Goal: Task Accomplishment & Management: Use online tool/utility

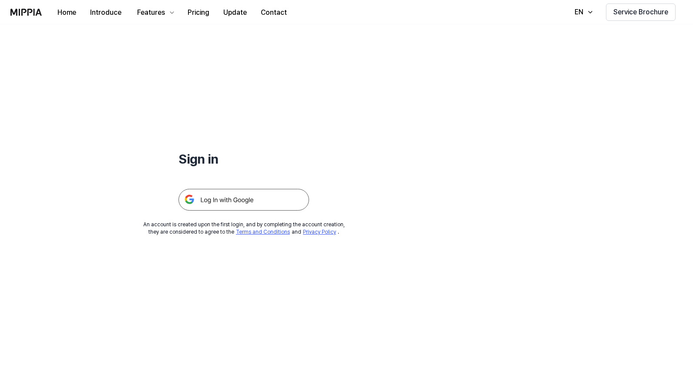
click at [244, 197] on img at bounding box center [244, 200] width 131 height 22
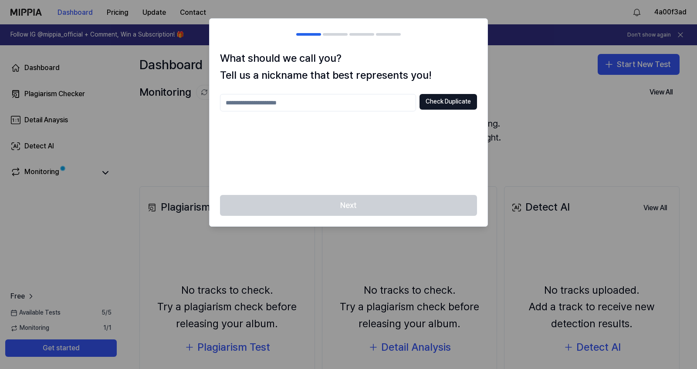
click at [347, 102] on input "text" at bounding box center [318, 102] width 196 height 17
type input "********"
click at [447, 102] on button "Check Duplicate" at bounding box center [447, 102] width 57 height 16
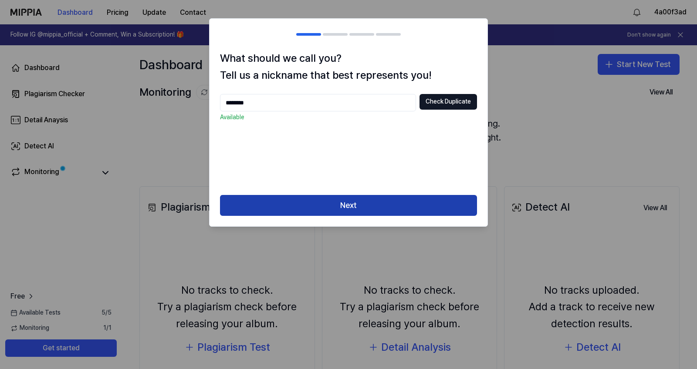
click at [342, 206] on button "Next" at bounding box center [348, 205] width 257 height 21
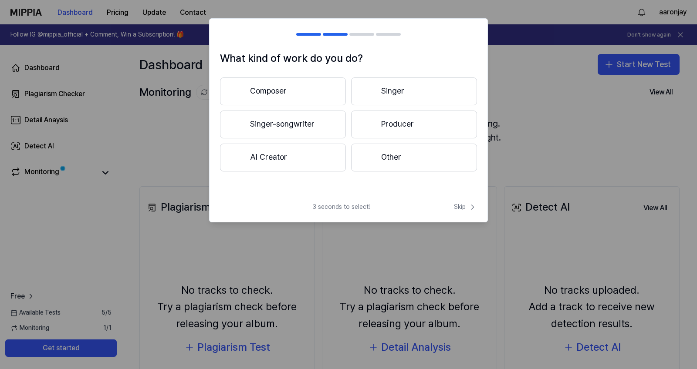
click at [276, 122] on button "Singer-songwriter" at bounding box center [283, 125] width 126 height 28
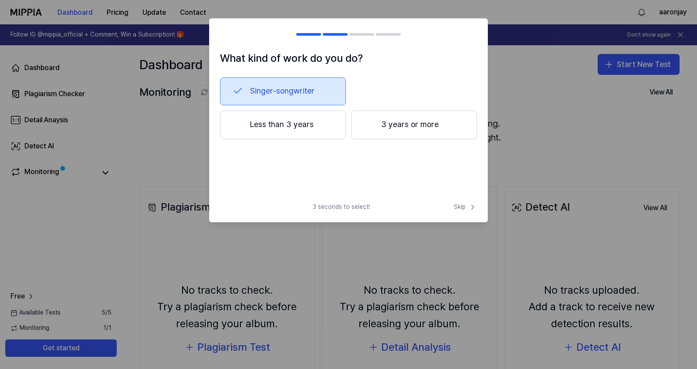
click at [392, 123] on button "3 years or more" at bounding box center [414, 125] width 126 height 29
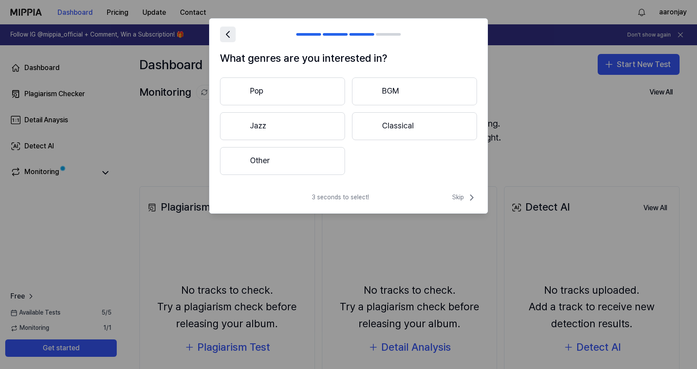
click at [230, 35] on icon at bounding box center [228, 34] width 12 height 12
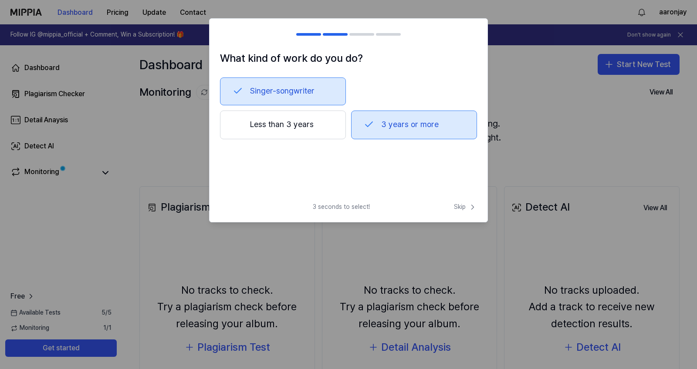
click at [227, 33] on div at bounding box center [225, 34] width 10 height 10
click at [249, 86] on button "Singer-songwriter" at bounding box center [283, 92] width 126 height 28
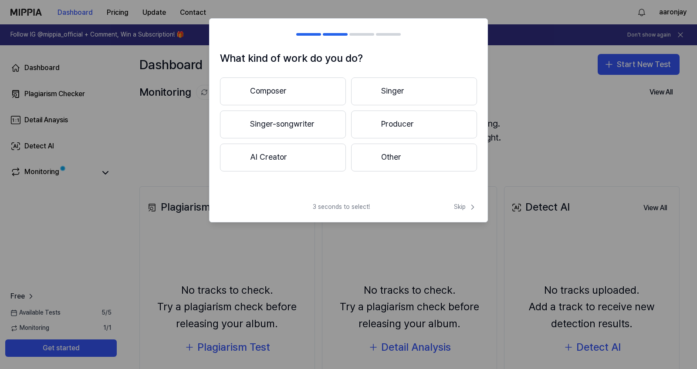
click at [299, 90] on button "Composer" at bounding box center [283, 92] width 126 height 28
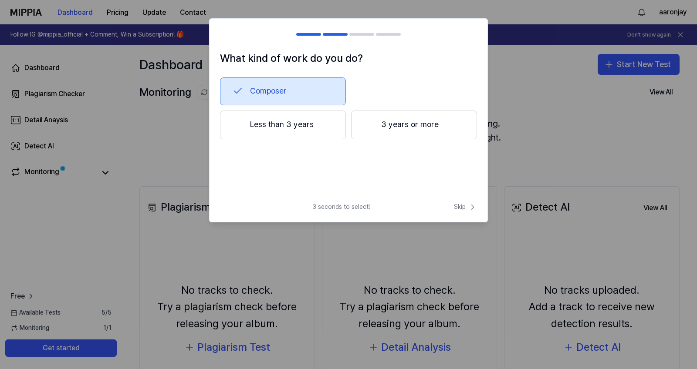
click at [229, 38] on div at bounding box center [225, 34] width 10 height 10
click at [256, 83] on button "Composer" at bounding box center [283, 92] width 126 height 28
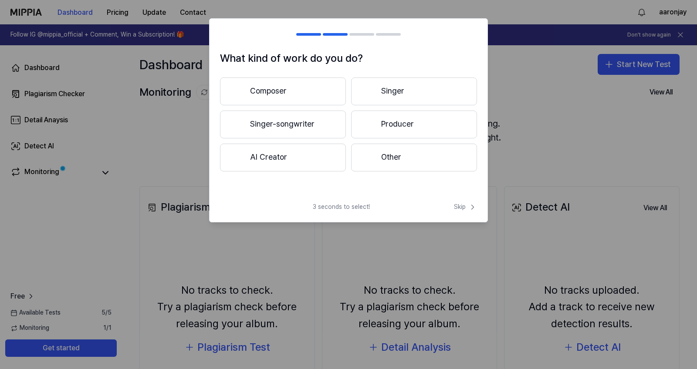
click at [322, 121] on button "Singer-songwriter" at bounding box center [283, 125] width 126 height 28
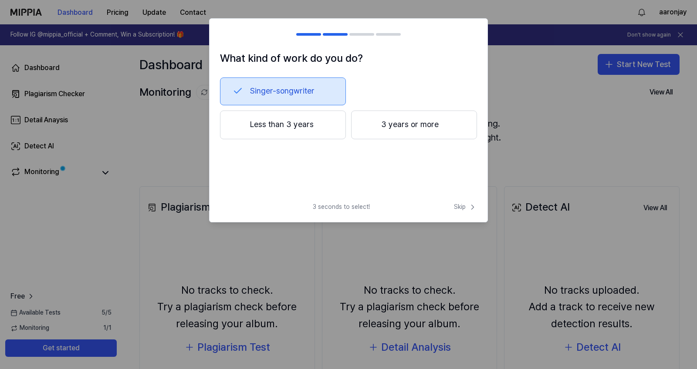
click at [396, 131] on button "3 years or more" at bounding box center [414, 125] width 126 height 29
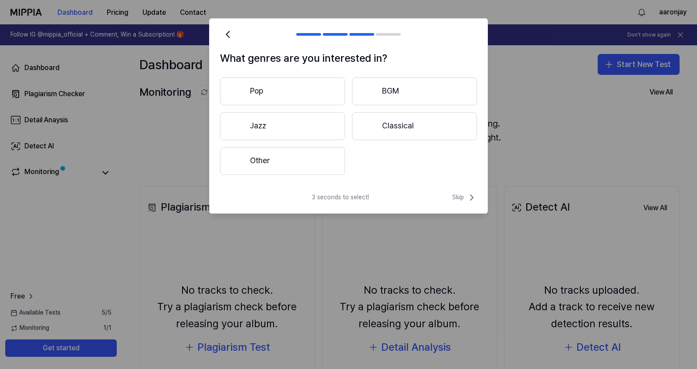
click at [327, 157] on button "Other" at bounding box center [282, 161] width 125 height 28
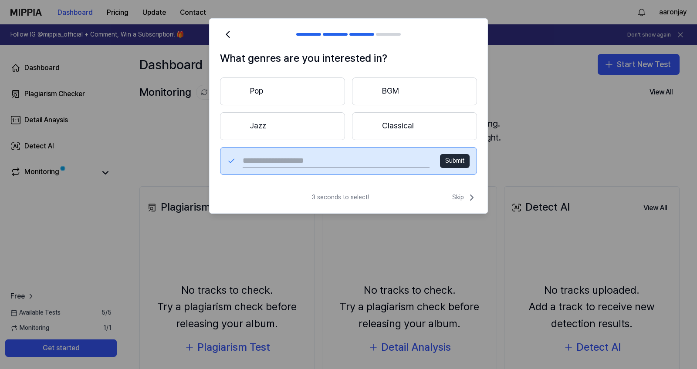
click at [329, 161] on input "text" at bounding box center [336, 161] width 187 height 14
type input "***"
click at [454, 161] on button "Submit" at bounding box center [455, 161] width 30 height 14
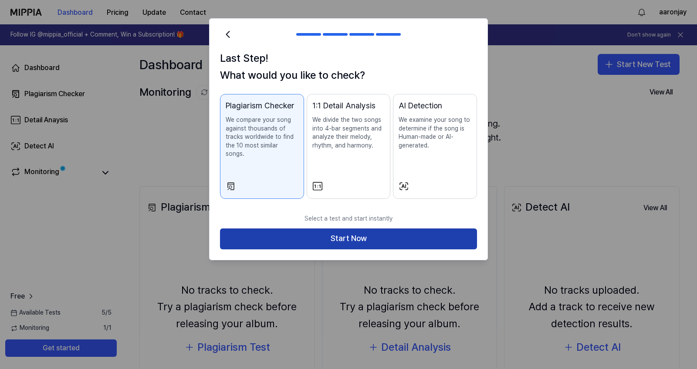
click at [344, 229] on button "Start Now" at bounding box center [348, 239] width 257 height 21
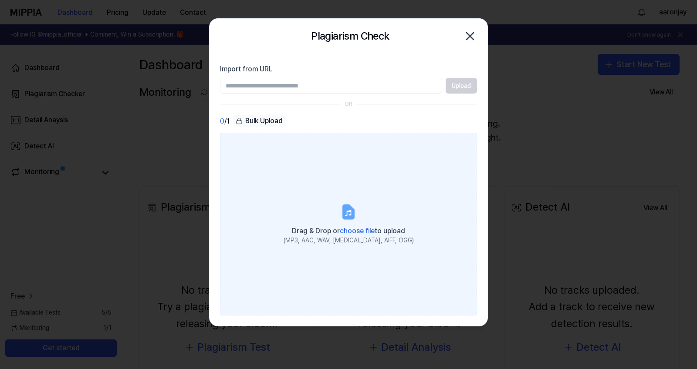
click at [351, 229] on span "choose file" at bounding box center [357, 231] width 35 height 8
click at [0, 0] on input "Drag & Drop or choose file to upload (MP3, AAC, WAV, FLAC, AIFF, OGG)" at bounding box center [0, 0] width 0 height 0
click at [363, 231] on span "choose file" at bounding box center [357, 231] width 35 height 8
click at [0, 0] on input "Drag & Drop or choose file to upload (MP3, AAC, WAV, FLAC, AIFF, OGG)" at bounding box center [0, 0] width 0 height 0
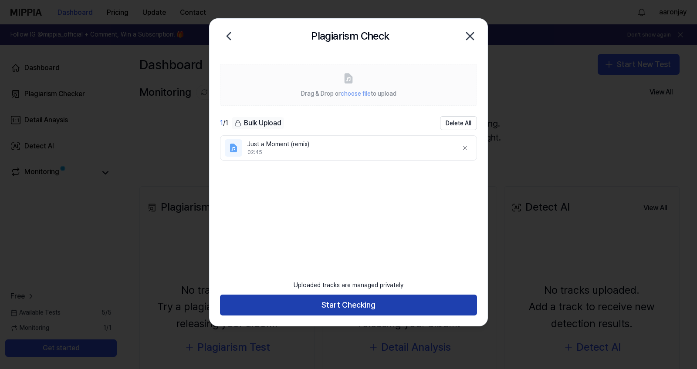
click at [340, 303] on button "Start Checking" at bounding box center [348, 305] width 257 height 21
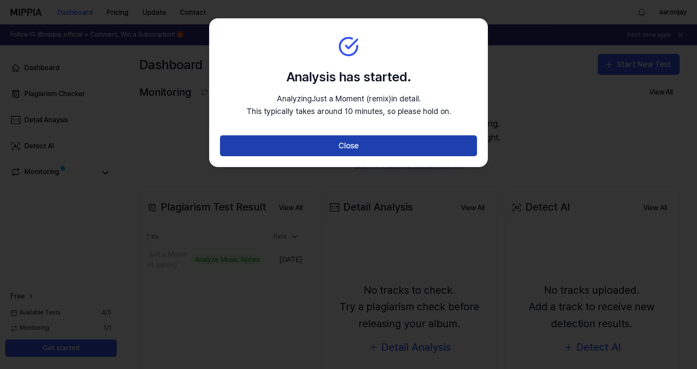
click at [344, 152] on button "Close" at bounding box center [348, 145] width 257 height 21
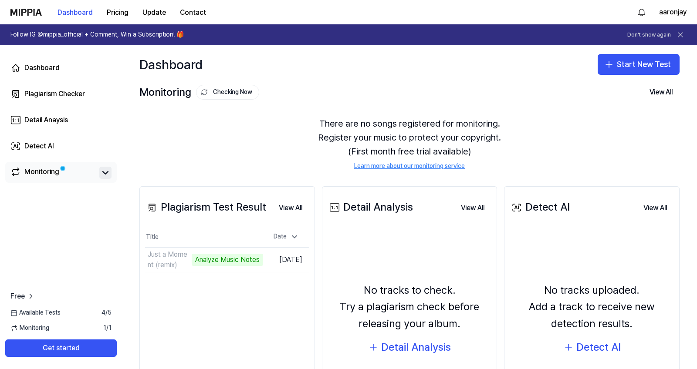
click at [103, 171] on icon at bounding box center [105, 173] width 10 height 10
click at [103, 175] on icon at bounding box center [105, 173] width 10 height 10
click at [229, 260] on button "Go to Results" at bounding box center [239, 260] width 47 height 14
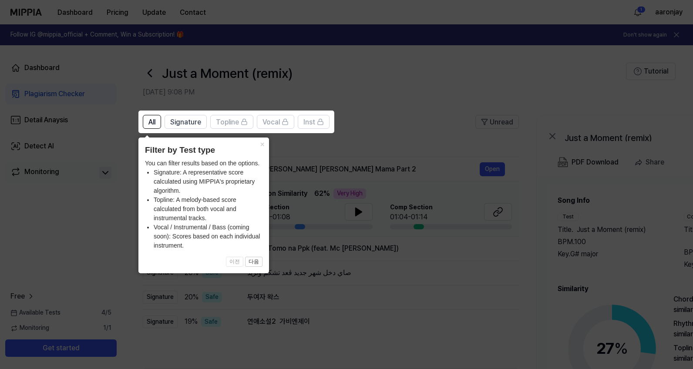
click at [371, 98] on icon at bounding box center [348, 184] width 697 height 369
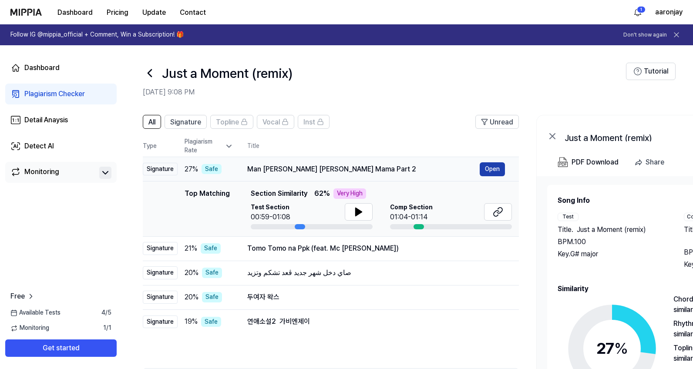
click at [490, 167] on button "Open" at bounding box center [492, 169] width 25 height 14
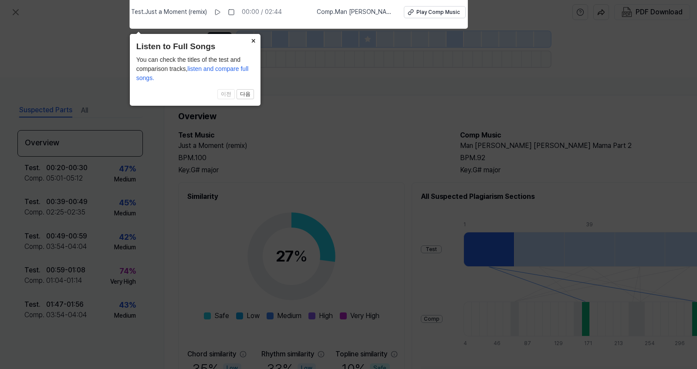
click at [331, 86] on icon at bounding box center [348, 183] width 697 height 374
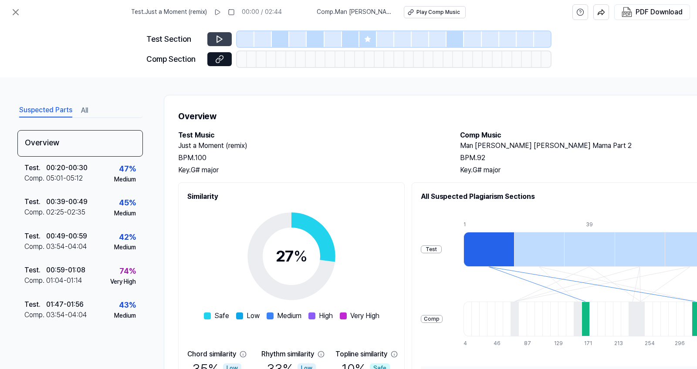
click at [223, 40] on icon at bounding box center [219, 39] width 9 height 9
click at [219, 39] on icon at bounding box center [219, 39] width 9 height 9
click at [223, 56] on icon at bounding box center [221, 57] width 4 height 5
click at [217, 38] on icon at bounding box center [219, 39] width 5 height 7
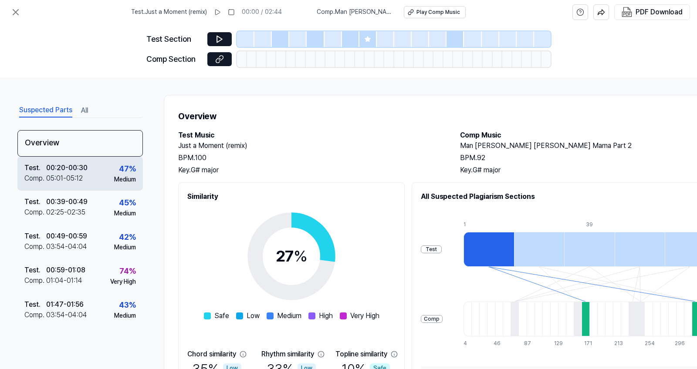
click at [109, 172] on div "Test . 00:20 - 00:30 Comp . 05:01 - 05:12 47 % Medium" at bounding box center [79, 174] width 125 height 34
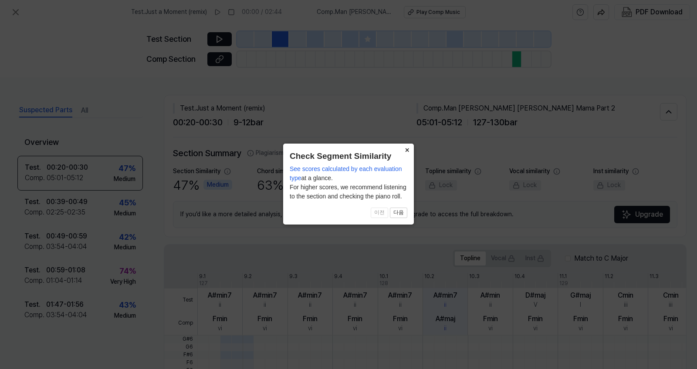
click at [405, 149] on button "×" at bounding box center [407, 150] width 14 height 12
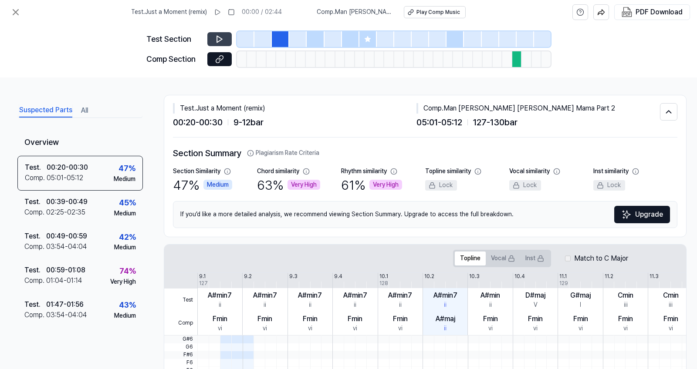
click at [224, 41] on button at bounding box center [219, 39] width 24 height 14
click at [518, 61] on div at bounding box center [517, 59] width 10 height 16
click at [221, 56] on icon at bounding box center [219, 59] width 9 height 9
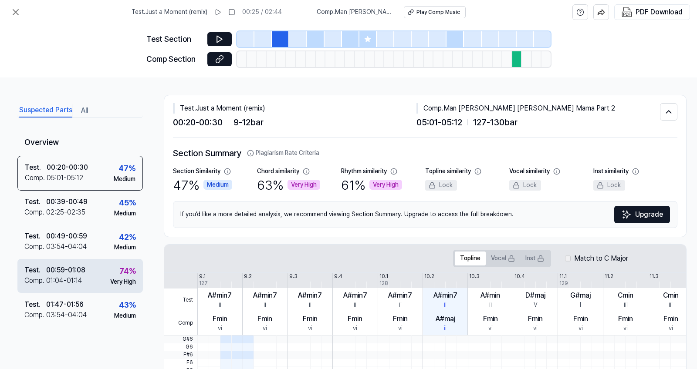
click at [85, 273] on div "00:59 - 01:08" at bounding box center [65, 270] width 39 height 10
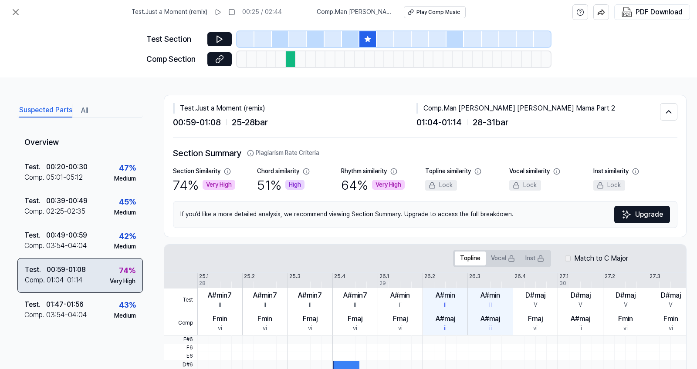
click at [110, 276] on div "74 % Very High" at bounding box center [123, 275] width 26 height 21
click at [95, 273] on div "Test . 00:59 - 01:08 Comp . 01:04 - 01:14 74 % Very High" at bounding box center [79, 275] width 125 height 35
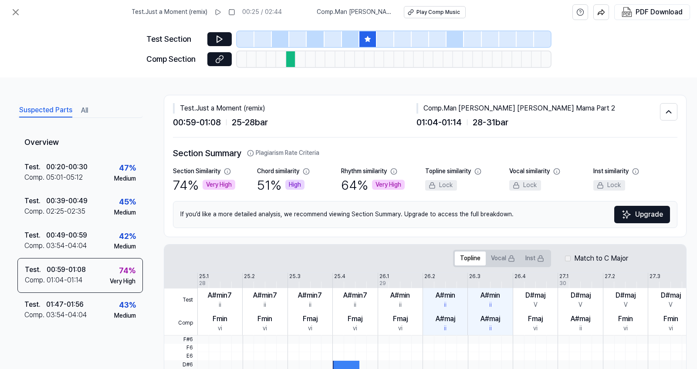
click at [368, 38] on icon at bounding box center [367, 39] width 6 height 6
click at [217, 37] on icon at bounding box center [219, 39] width 5 height 7
click at [216, 37] on icon at bounding box center [219, 39] width 9 height 9
click at [219, 60] on icon at bounding box center [221, 57] width 4 height 5
